Goal: Task Accomplishment & Management: Manage account settings

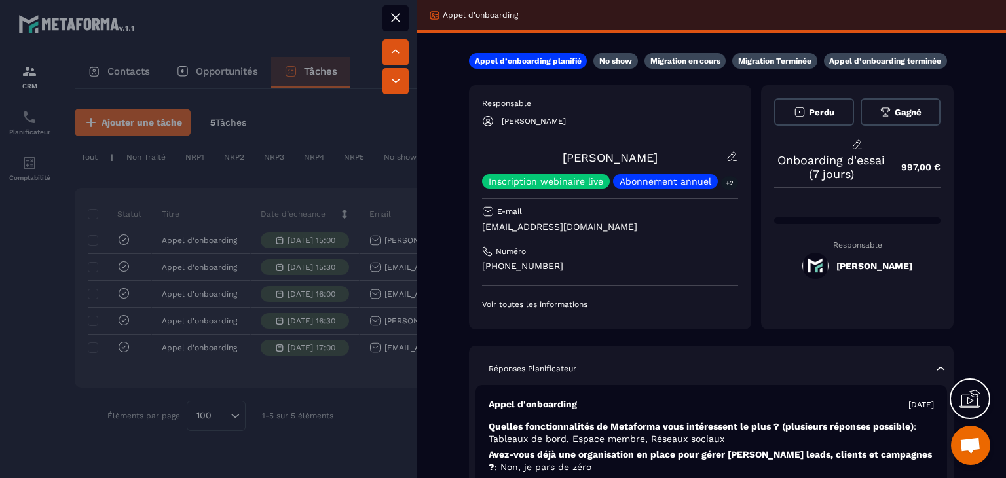
click at [392, 11] on icon at bounding box center [396, 18] width 16 height 16
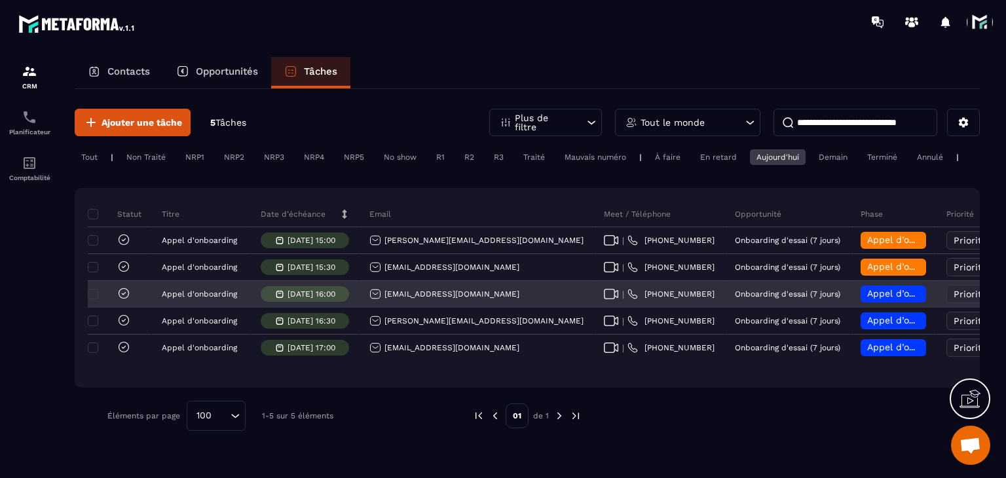
click at [868, 299] on span "Appel d’onboarding planifié" at bounding box center [930, 293] width 124 height 10
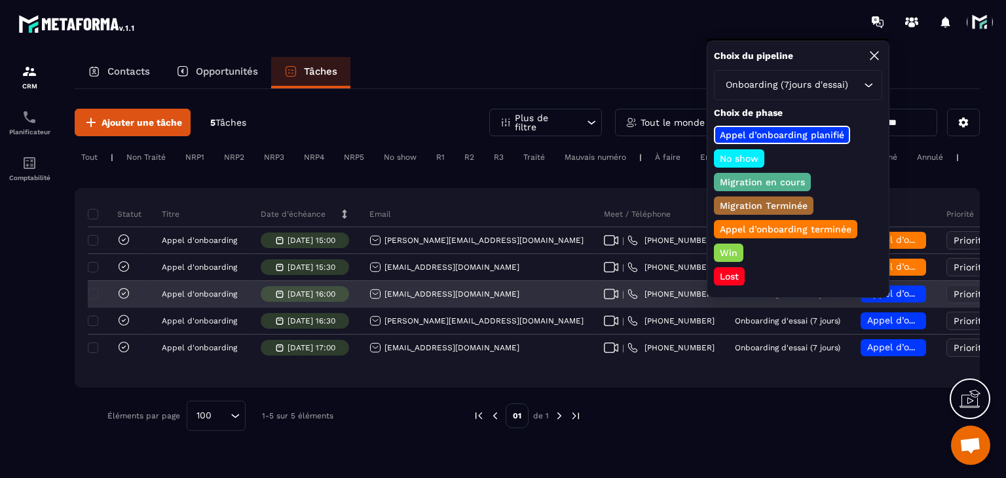
click at [604, 299] on icon at bounding box center [611, 294] width 15 height 10
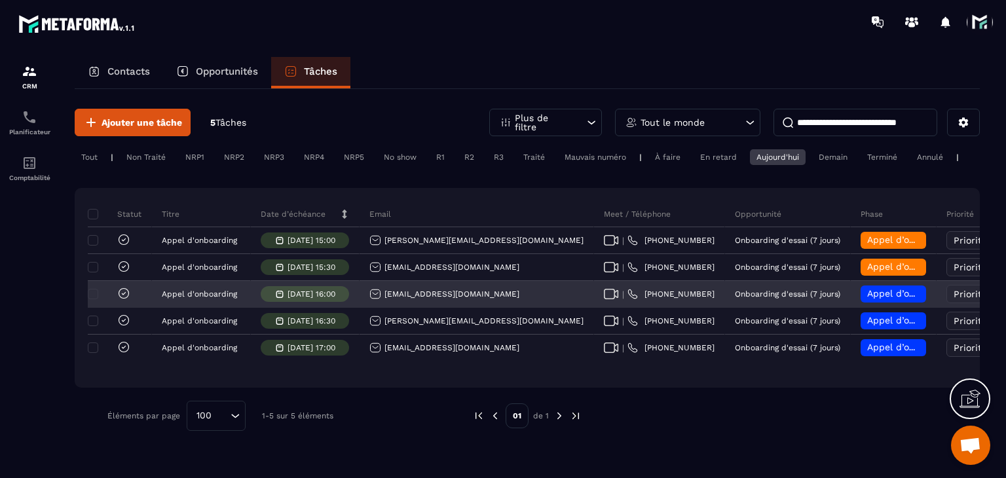
click at [868, 299] on span "Appel d’onboarding planifié" at bounding box center [930, 293] width 124 height 10
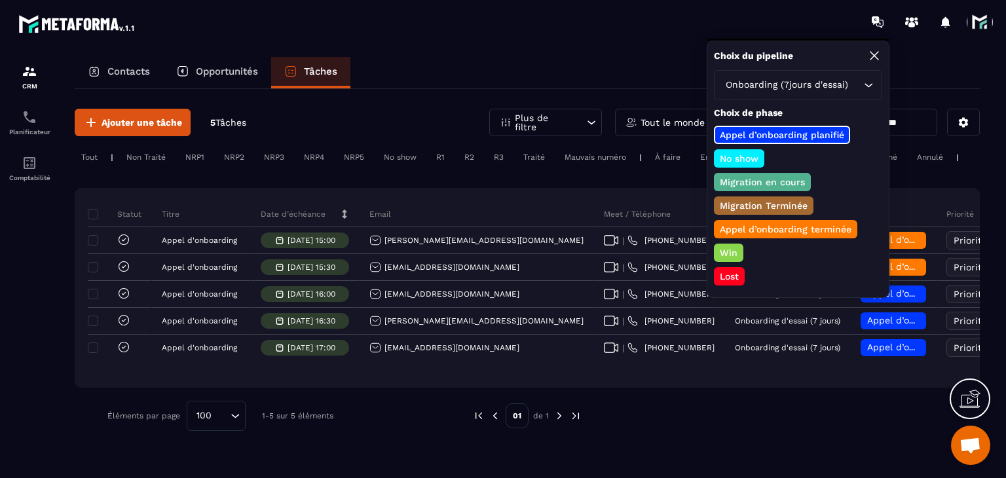
click at [776, 229] on p "Appel d’onboarding terminée" at bounding box center [786, 229] width 136 height 13
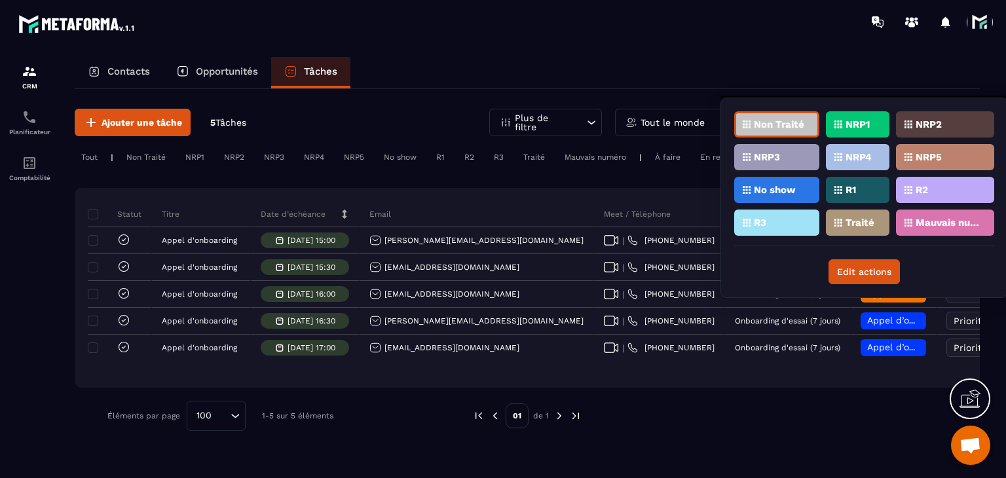
click at [856, 221] on p "Traité" at bounding box center [860, 222] width 29 height 9
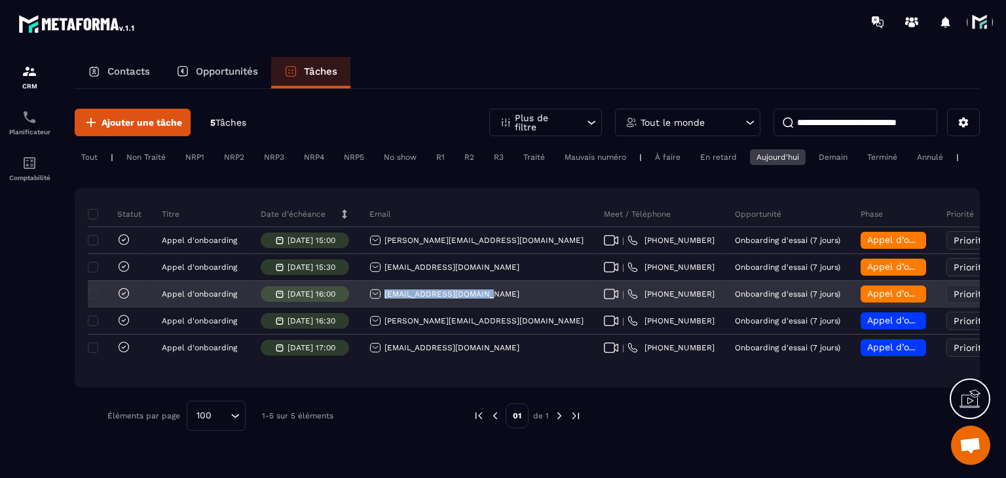
drag, startPoint x: 501, startPoint y: 305, endPoint x: 372, endPoint y: 309, distance: 129.1
click at [372, 308] on div "[EMAIL_ADDRESS][DOMAIN_NAME]" at bounding box center [477, 295] width 235 height 26
copy p "[EMAIL_ADDRESS][DOMAIN_NAME]"
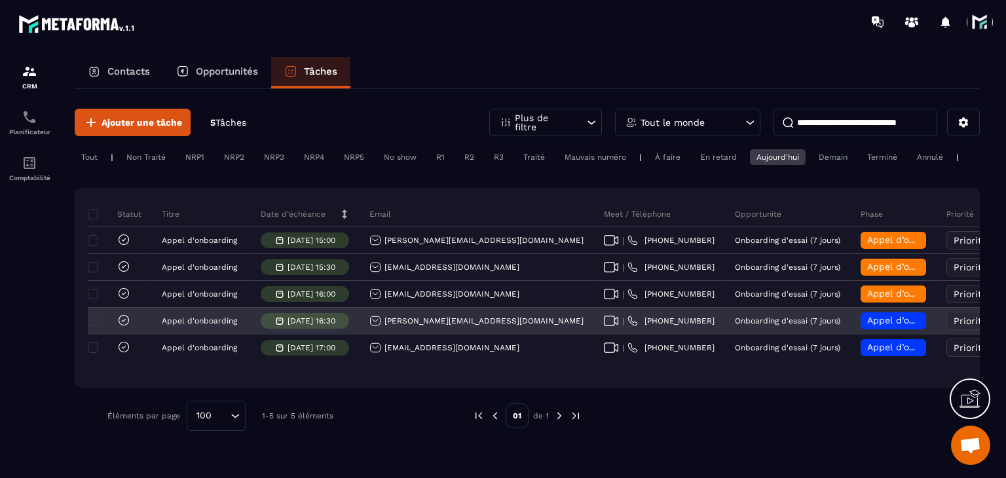
click at [391, 327] on div "[PERSON_NAME][EMAIL_ADDRESS][DOMAIN_NAME]" at bounding box center [477, 321] width 214 height 12
